Goal: Information Seeking & Learning: Learn about a topic

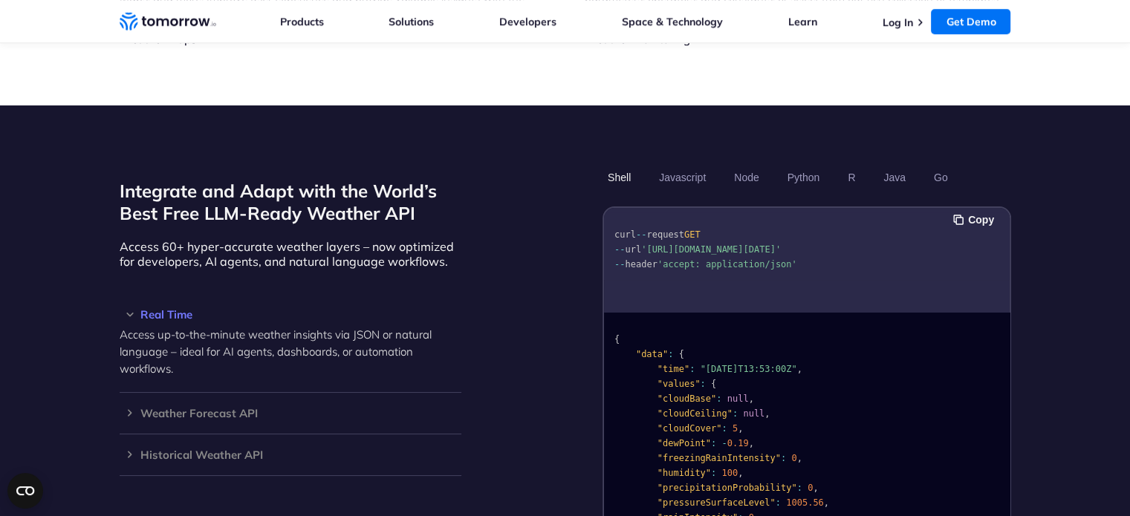
scroll to position [1179, 0]
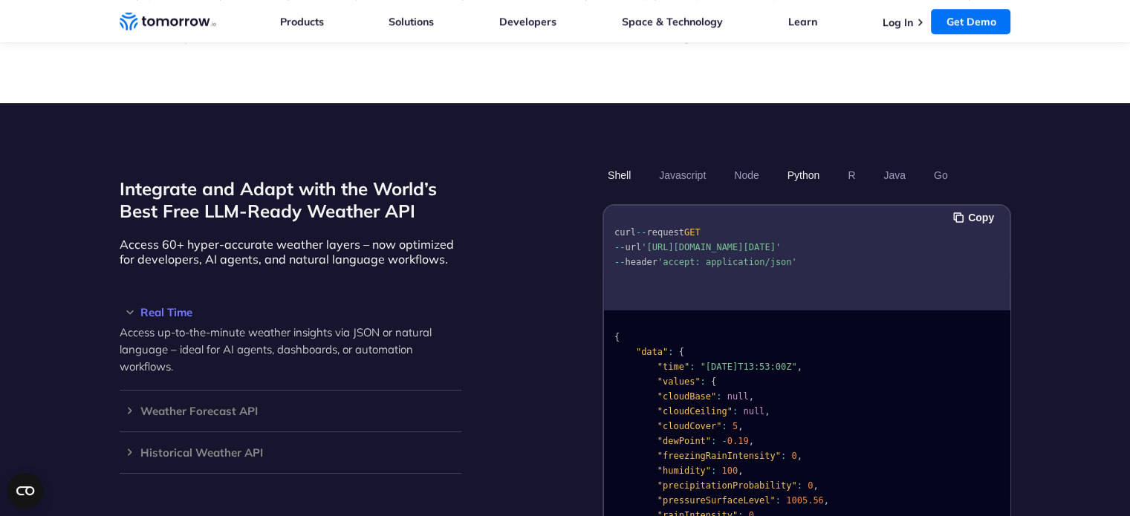
click at [811, 163] on button "Python" at bounding box center [803, 175] width 43 height 25
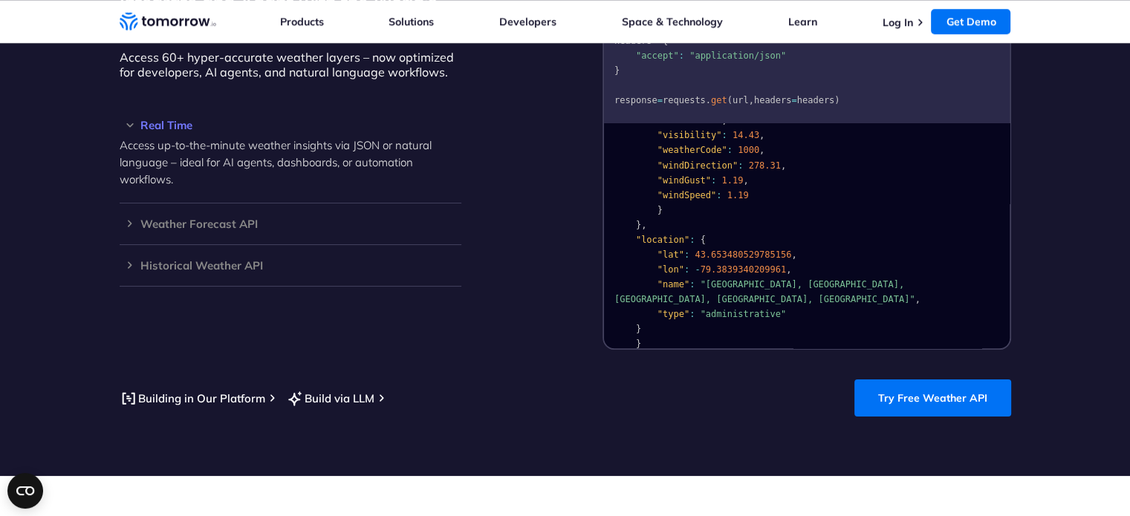
scroll to position [1367, 0]
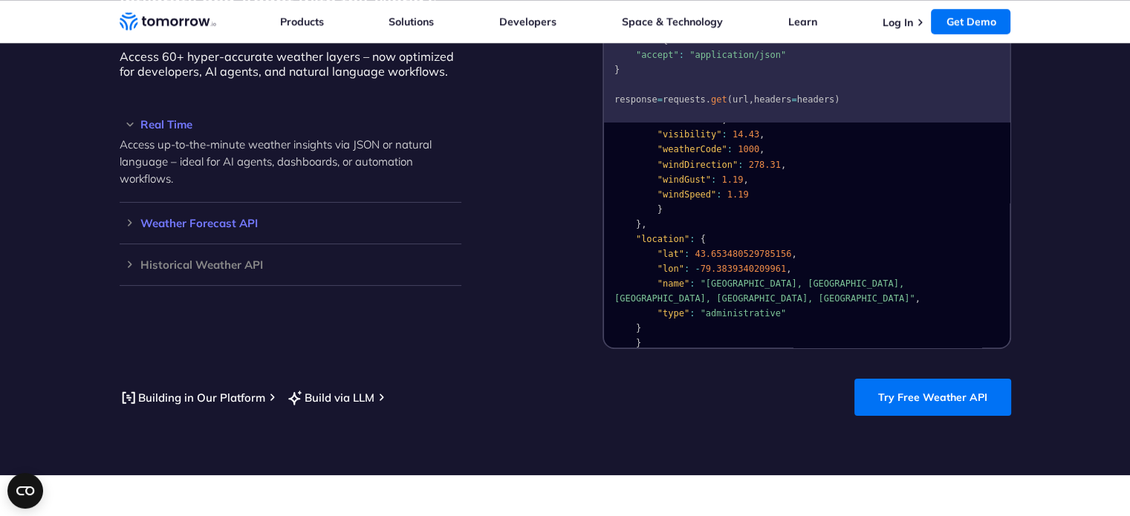
click at [128, 218] on h3 "Weather Forecast API" at bounding box center [291, 223] width 342 height 11
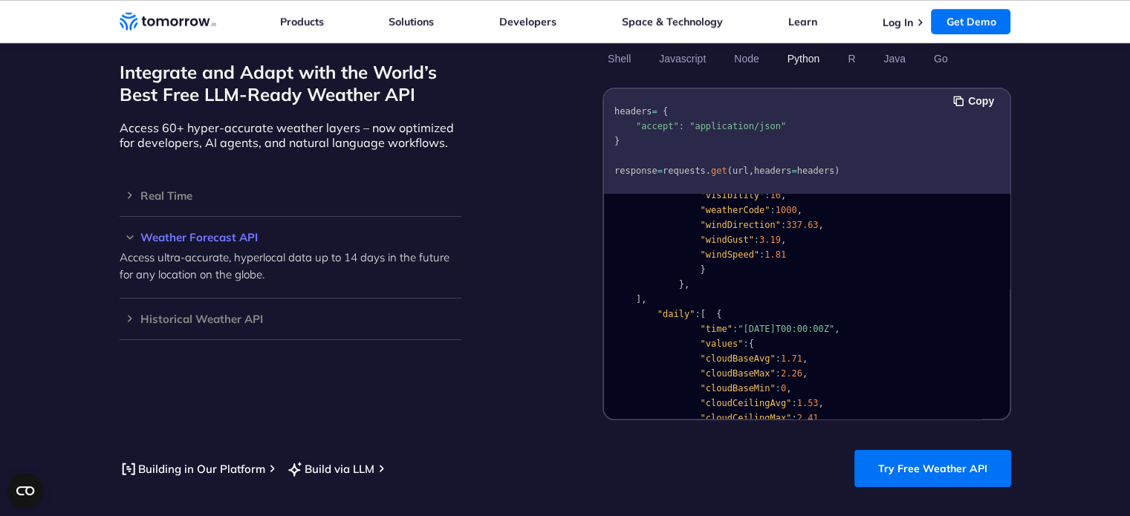
scroll to position [1293, 0]
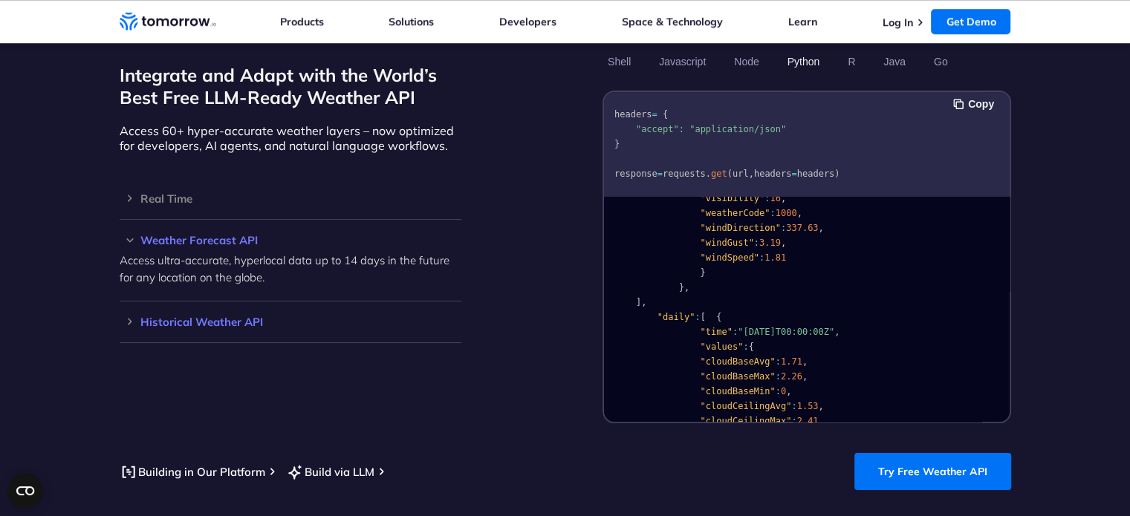
click at [233, 302] on div "Historical Weather API Optimize your operations with access to hourly and daily…" at bounding box center [291, 323] width 342 height 42
click at [126, 317] on h3 "Historical Weather API" at bounding box center [291, 322] width 342 height 11
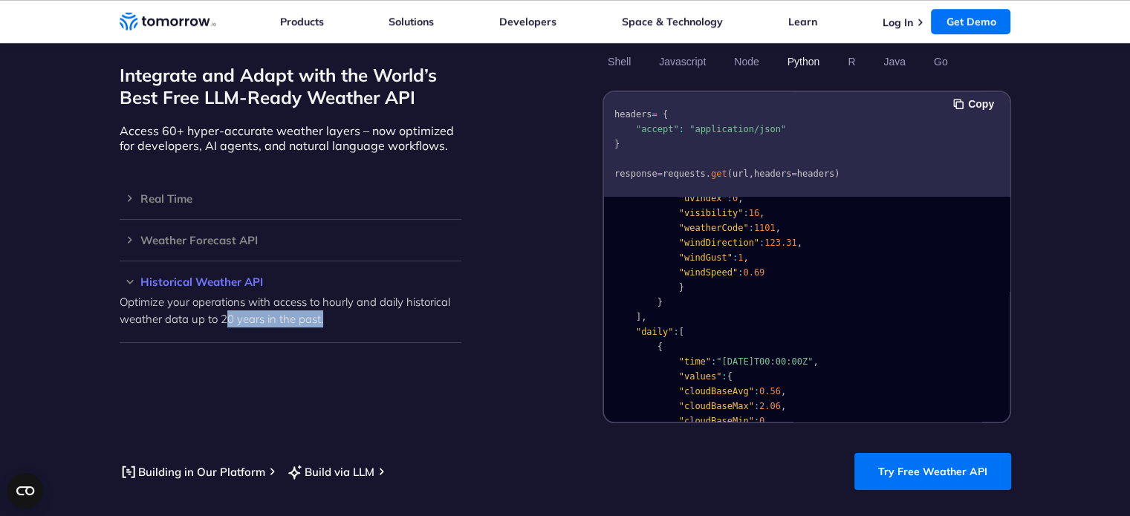
drag, startPoint x: 223, startPoint y: 295, endPoint x: 327, endPoint y: 308, distance: 104.9
click at [327, 308] on p "Optimize your operations with access to hourly and daily historical weather dat…" at bounding box center [291, 310] width 342 height 34
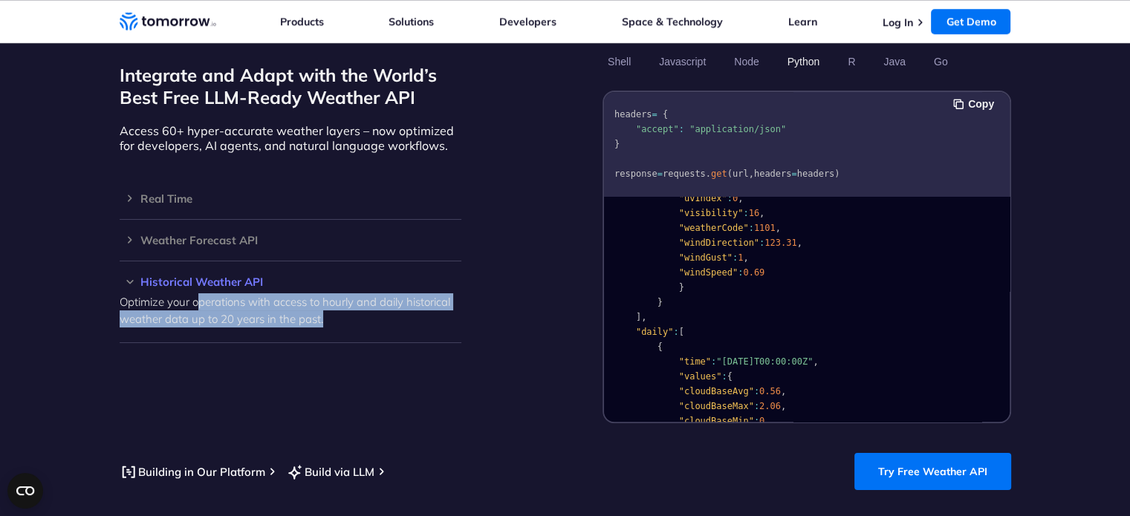
drag, startPoint x: 327, startPoint y: 308, endPoint x: 197, endPoint y: 282, distance: 132.8
click at [197, 293] on p "Optimize your operations with access to hourly and daily historical weather dat…" at bounding box center [291, 310] width 342 height 34
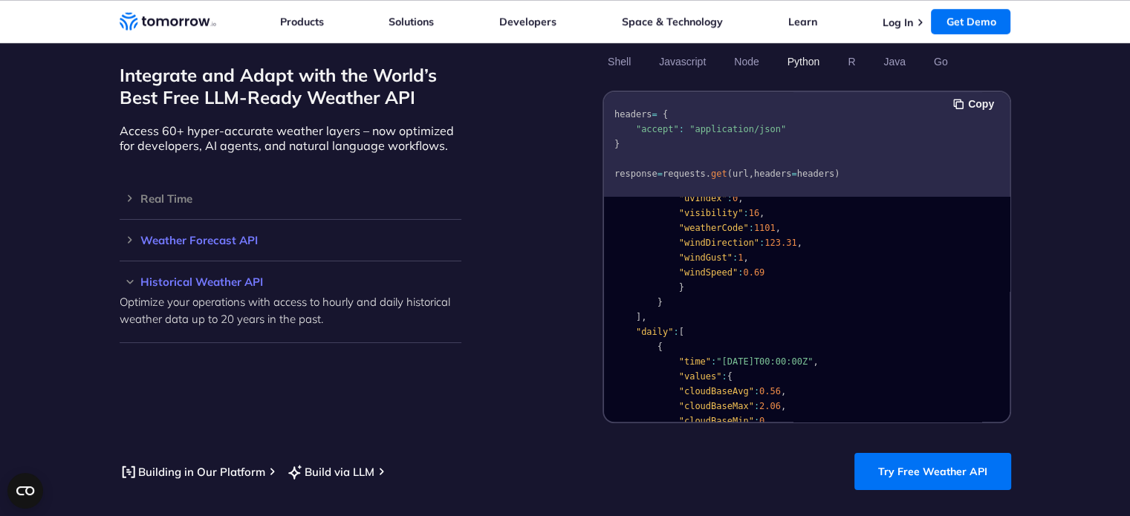
click at [259, 235] on h3 "Weather Forecast API" at bounding box center [291, 240] width 342 height 11
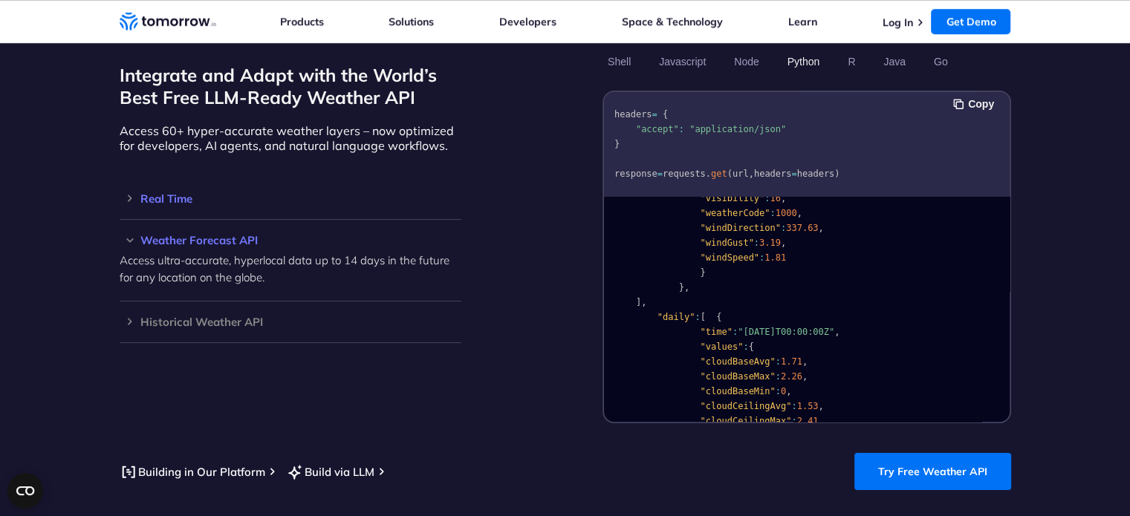
click at [296, 191] on div "Real Time Access up-to-the-minute weather insights via JSON or natural language…" at bounding box center [291, 199] width 342 height 42
click at [169, 193] on h3 "Real Time" at bounding box center [291, 198] width 342 height 11
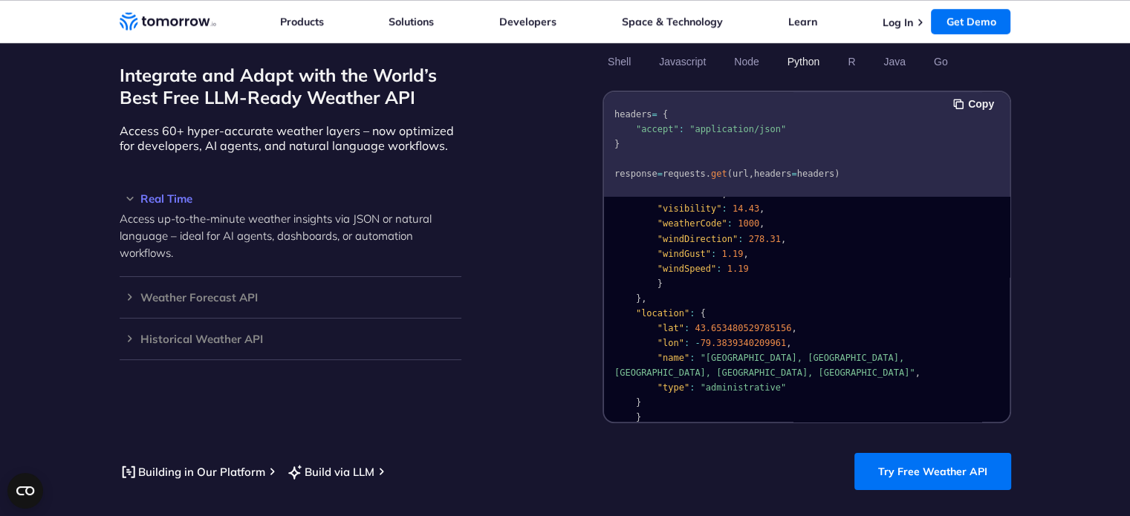
click at [169, 193] on h3 "Real Time" at bounding box center [291, 198] width 342 height 11
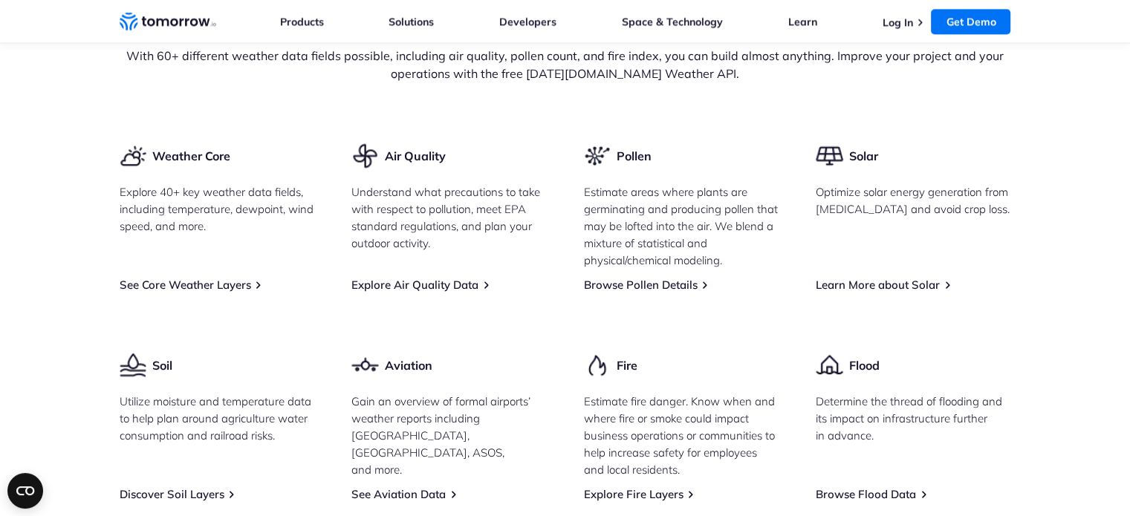
scroll to position [1893, 0]
click at [174, 274] on div "Weather Core Explore 40+ key weather data fields, including temperature, dewpoi…" at bounding box center [566, 408] width 892 height 535
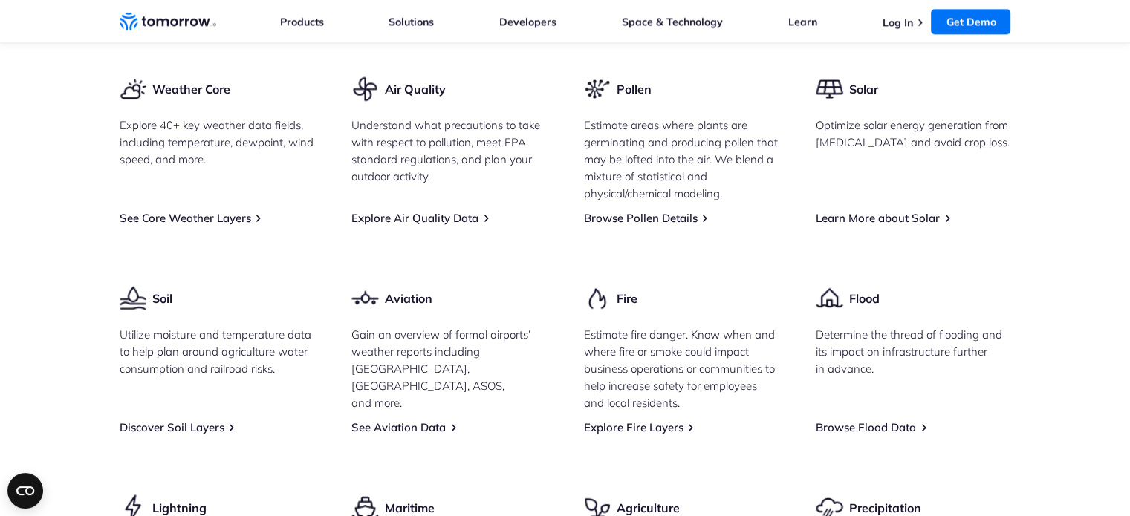
scroll to position [1979, 0]
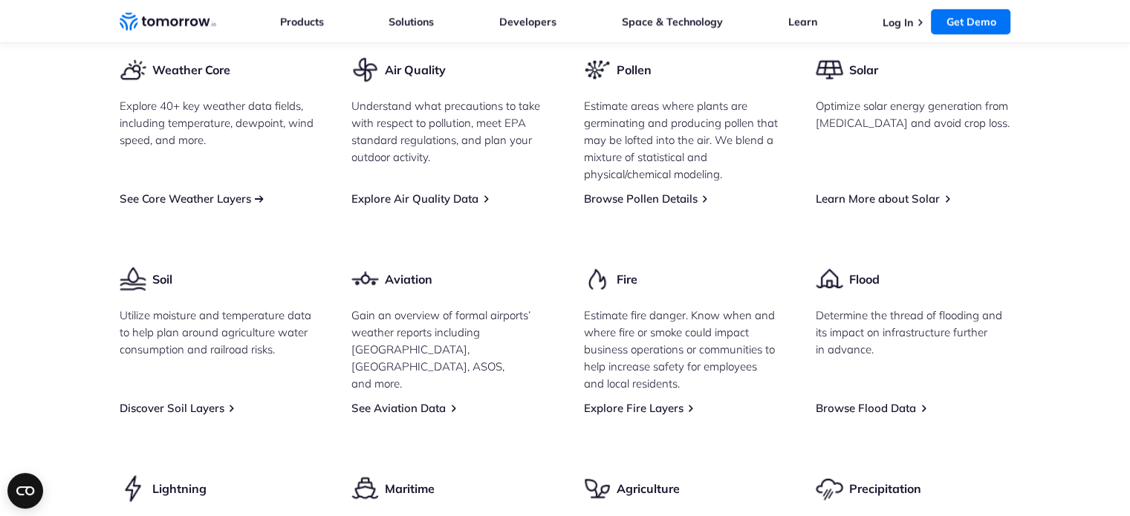
click at [251, 192] on link "See Core Weather Layers" at bounding box center [186, 199] width 132 height 14
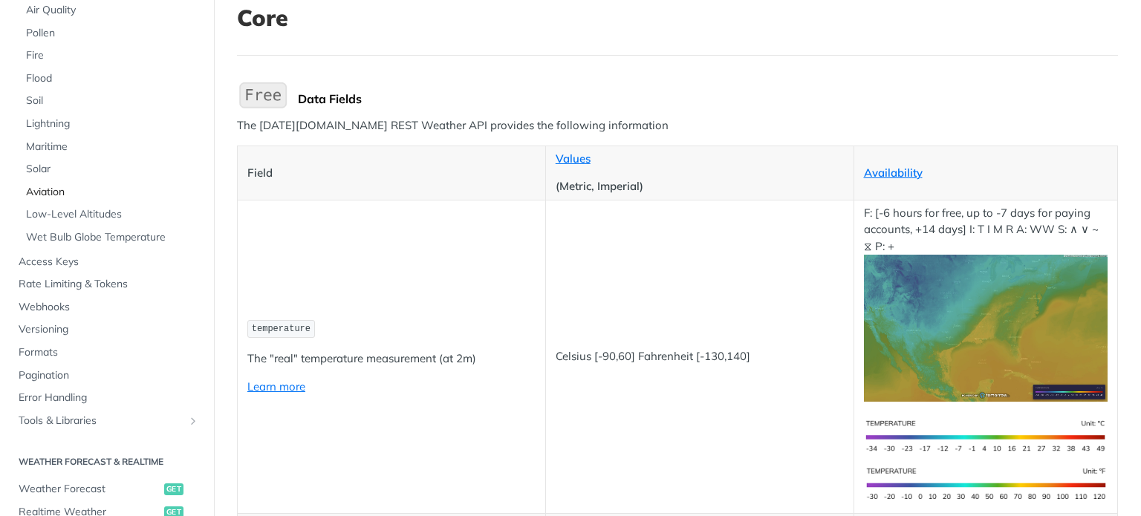
scroll to position [243, 0]
click at [134, 416] on span "Tools & Libraries" at bounding box center [101, 420] width 165 height 15
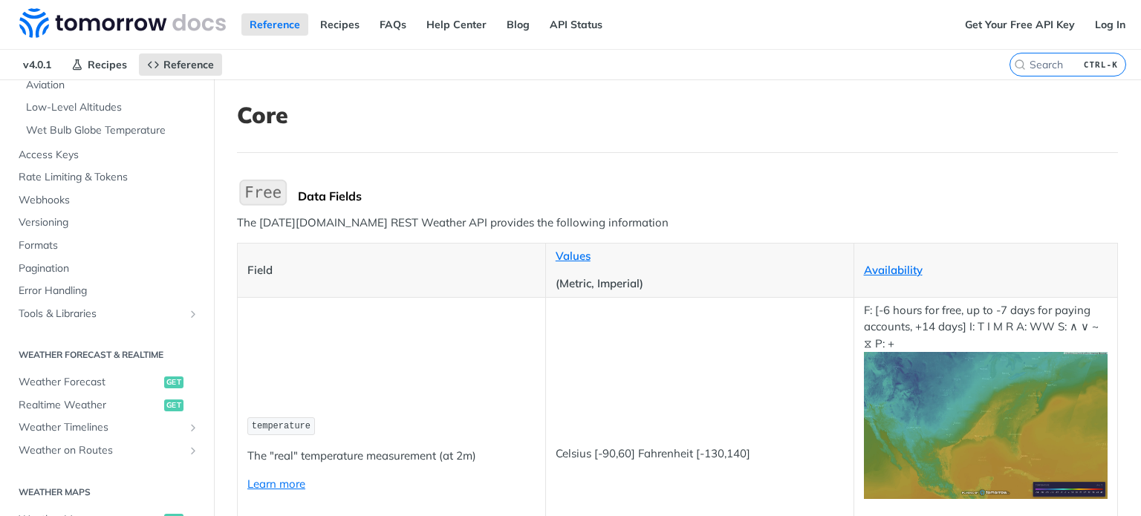
scroll to position [430, 0]
click at [100, 420] on span "Weather Timelines" at bounding box center [101, 426] width 165 height 15
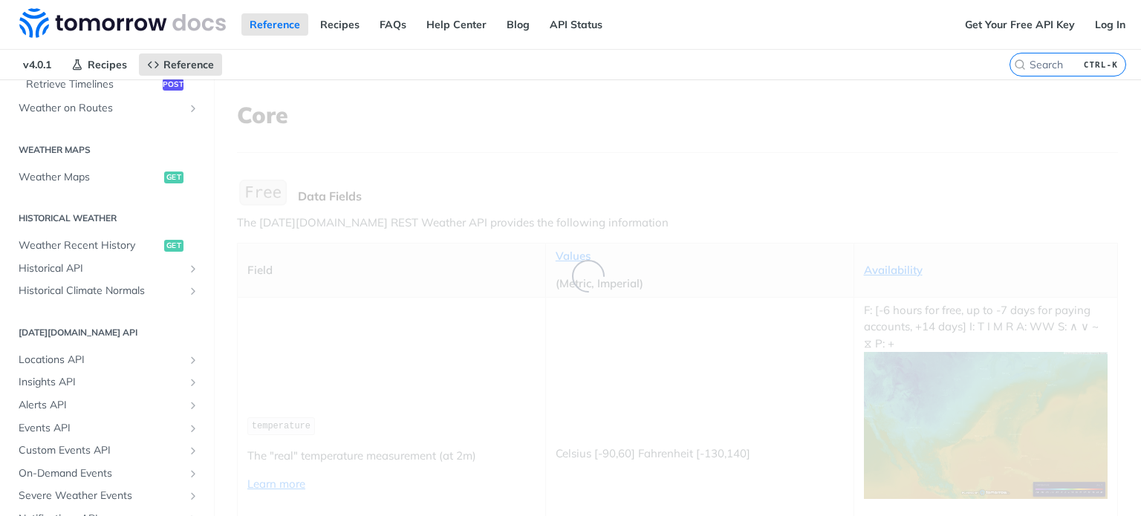
scroll to position [65, 0]
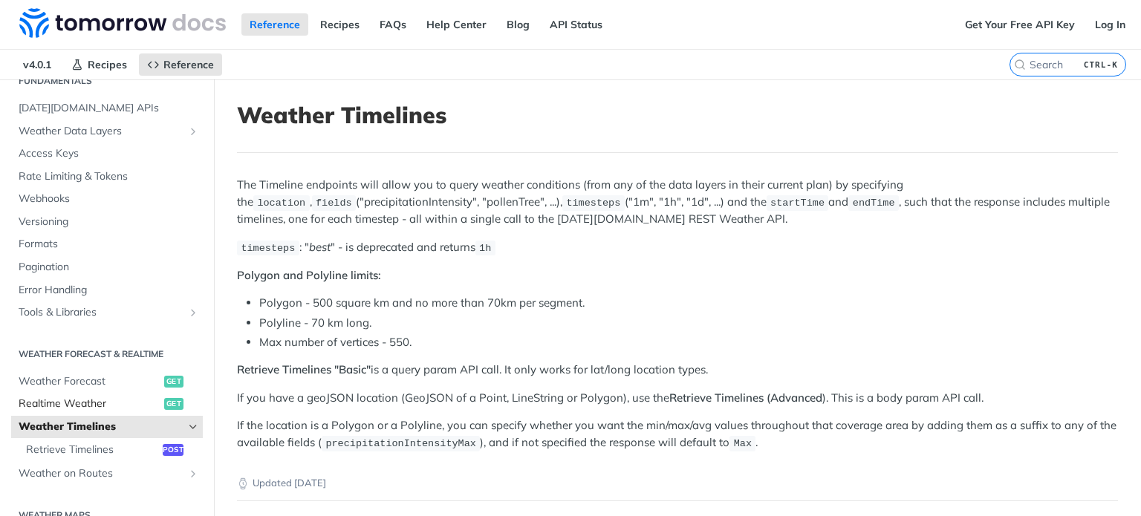
click at [90, 400] on span "Realtime Weather" at bounding box center [90, 404] width 142 height 15
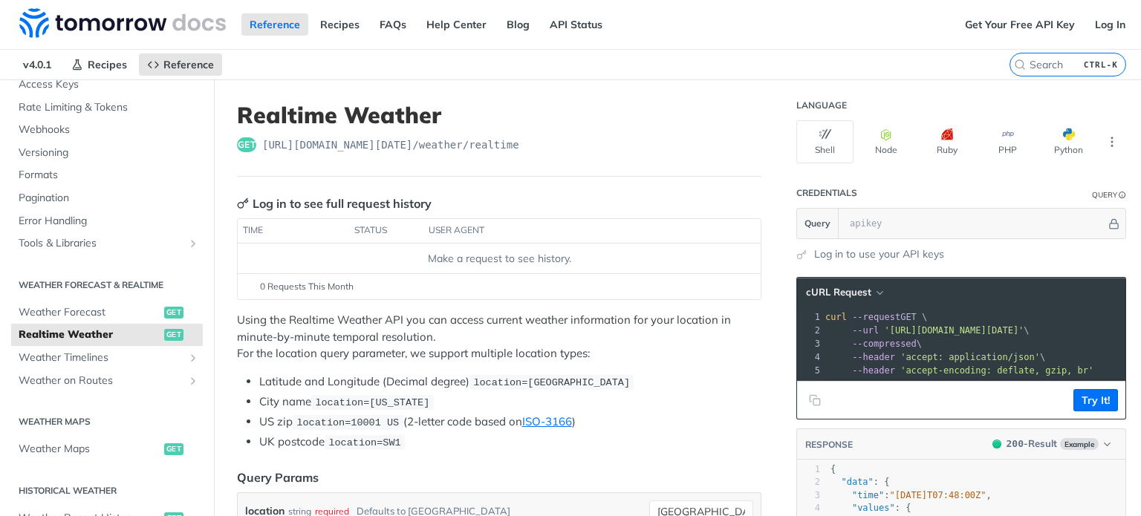
scroll to position [146, 0]
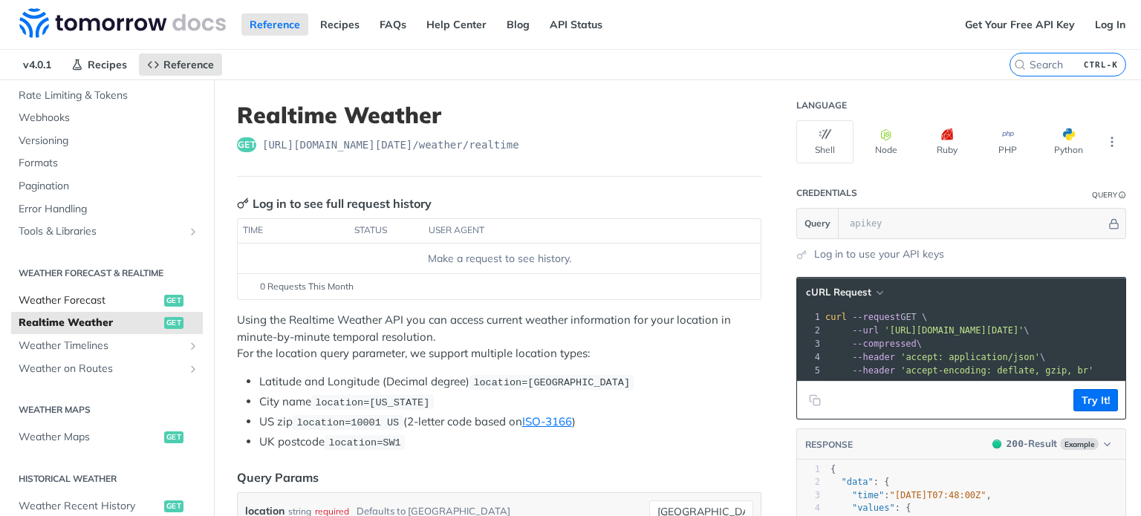
click at [88, 295] on span "Weather Forecast" at bounding box center [90, 300] width 142 height 15
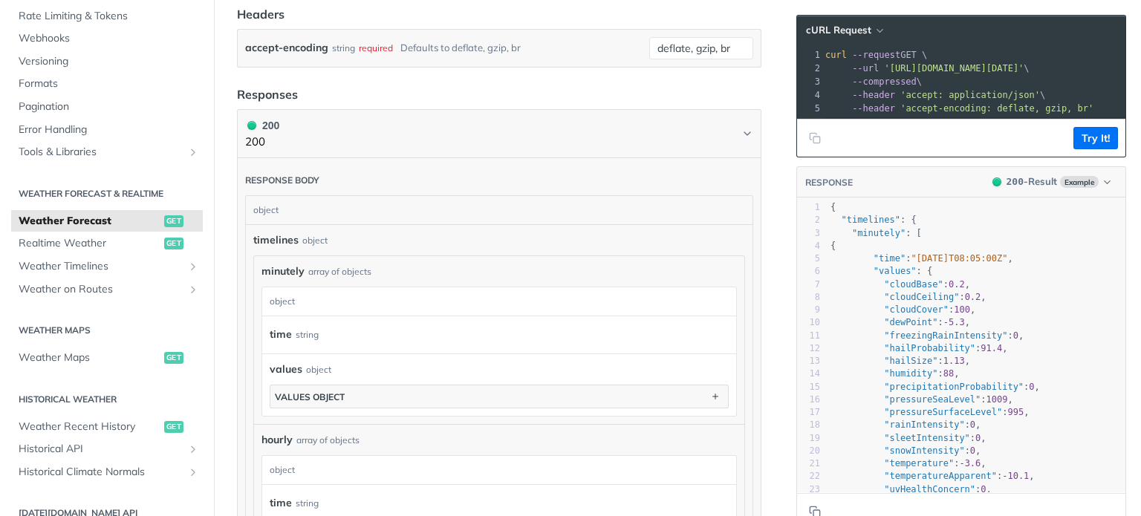
scroll to position [706, 0]
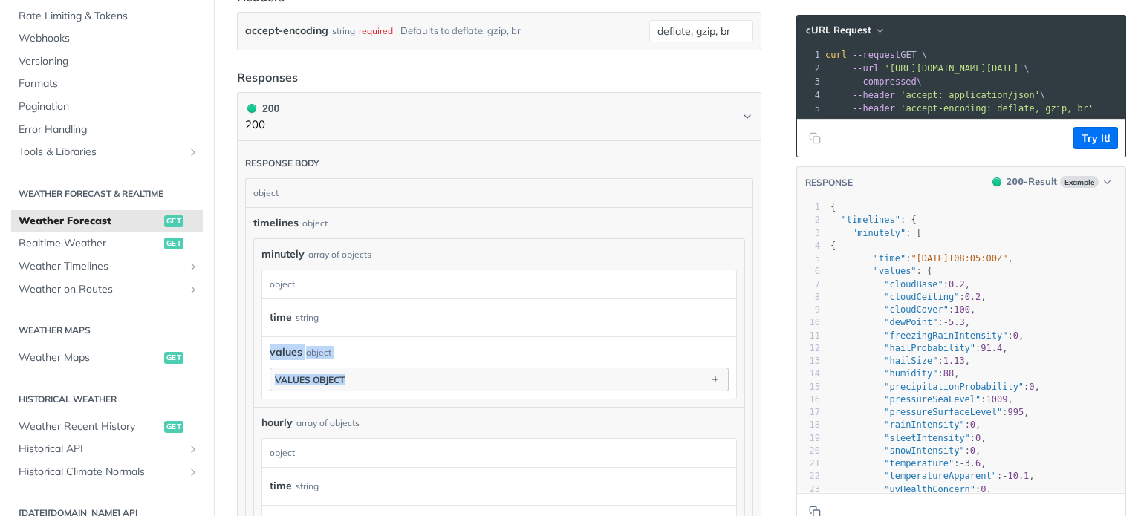
drag, startPoint x: 442, startPoint y: 317, endPoint x: 410, endPoint y: 370, distance: 61.7
click at [410, 370] on div "time string values object values object" at bounding box center [499, 349] width 459 height 85
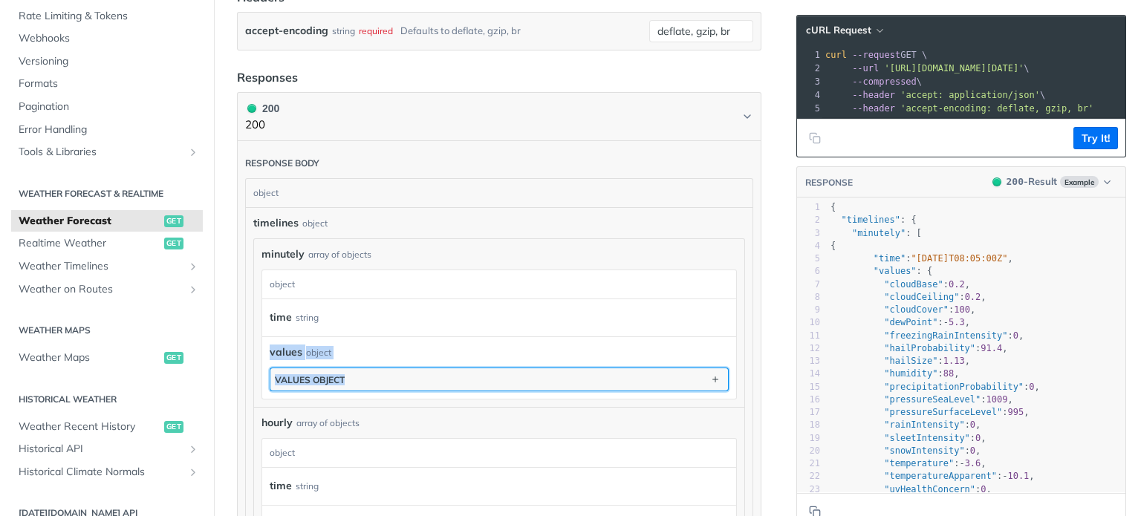
click at [410, 370] on button "values object" at bounding box center [499, 380] width 458 height 22
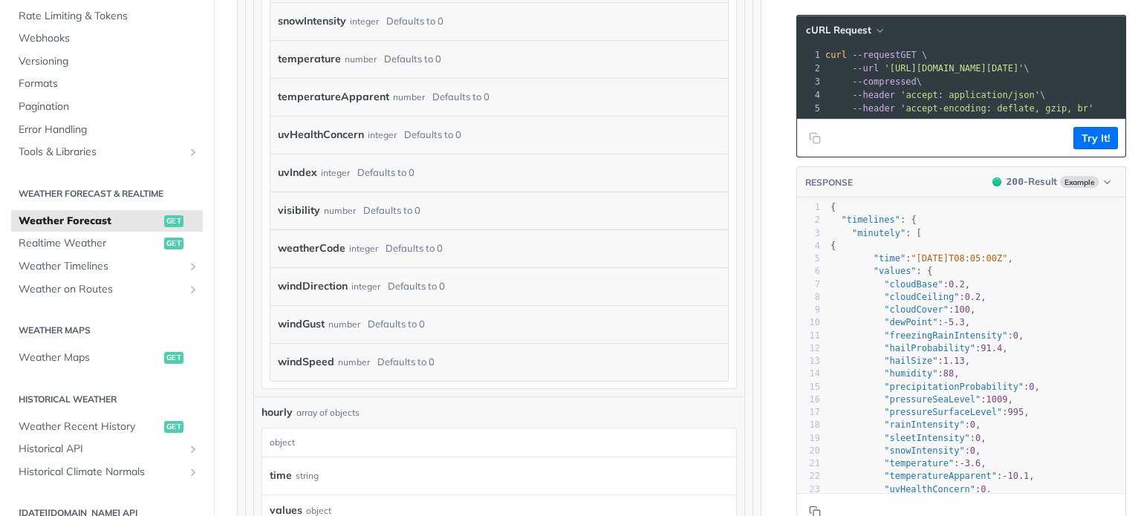
scroll to position [1587, 0]
click at [303, 360] on label "windSpeed" at bounding box center [306, 362] width 56 height 22
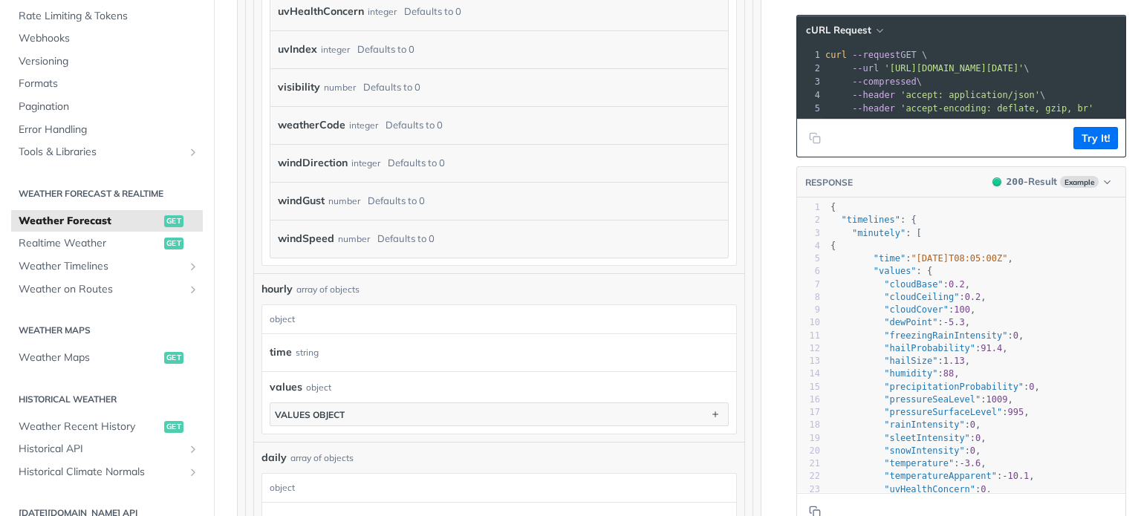
scroll to position [1711, 0]
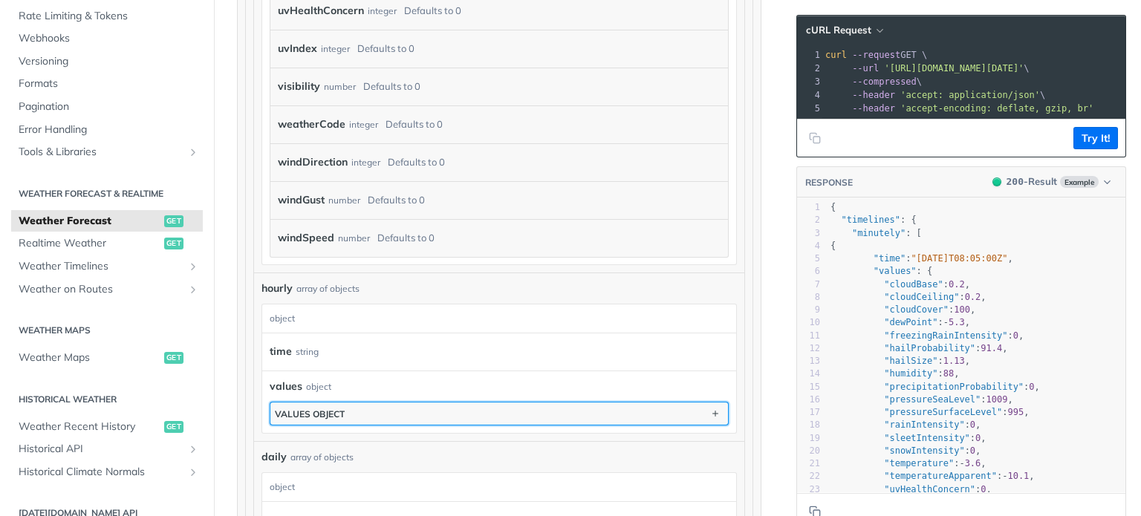
click at [345, 411] on button "values object" at bounding box center [499, 414] width 458 height 22
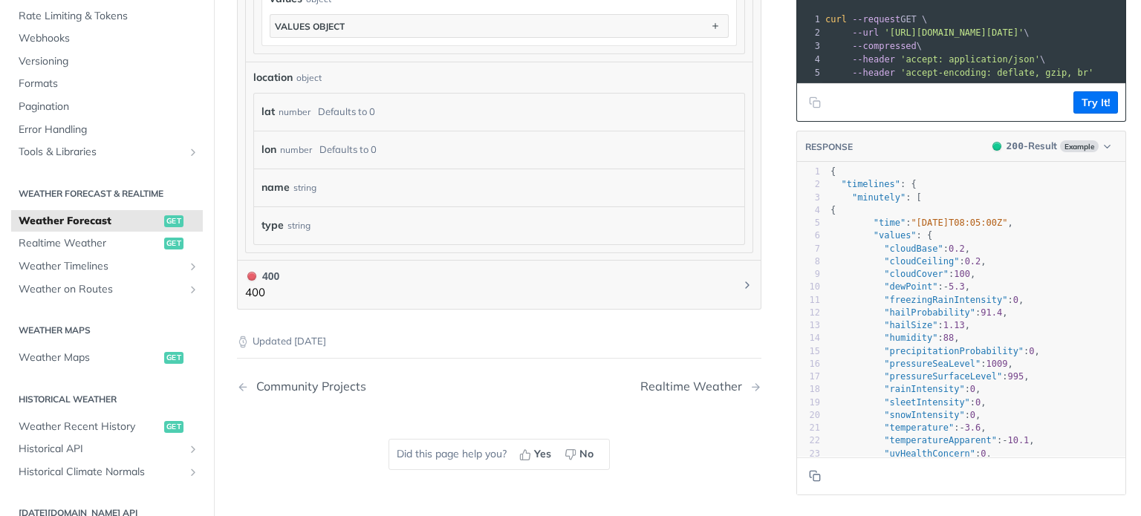
scroll to position [3518, 0]
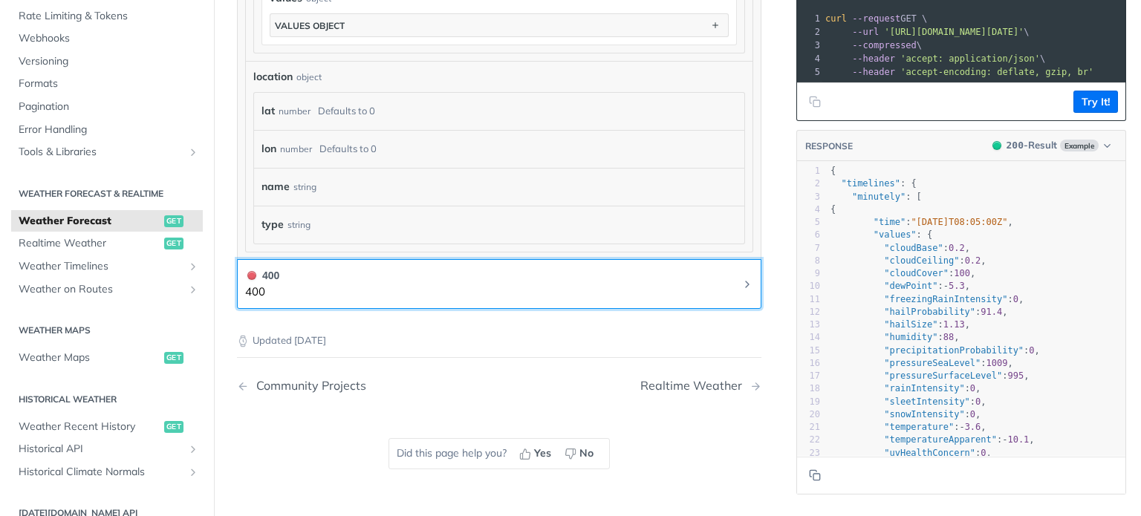
click at [588, 282] on button "400 400" at bounding box center [499, 283] width 508 height 33
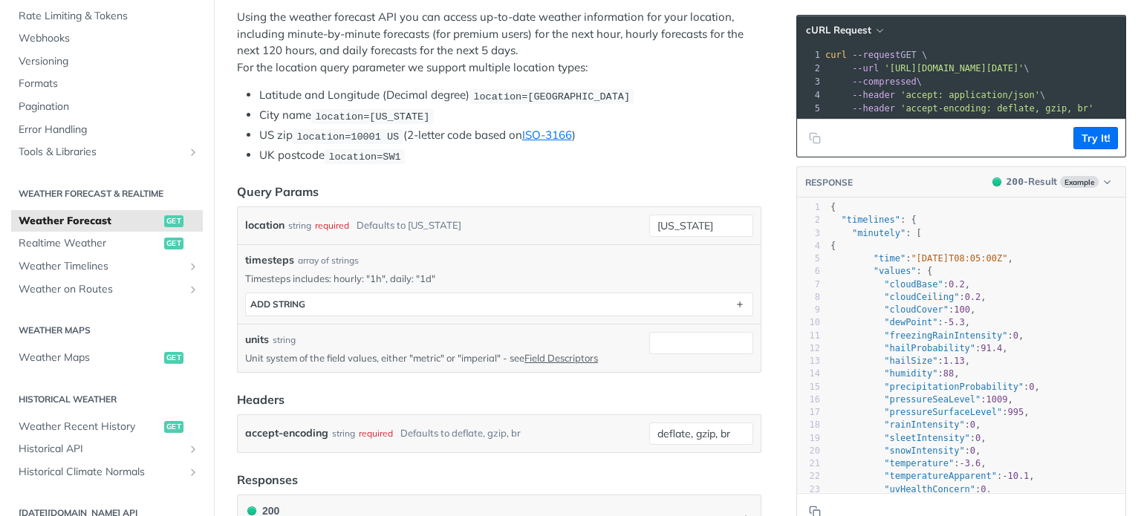
scroll to position [0, 0]
